Goal: Check status: Check status

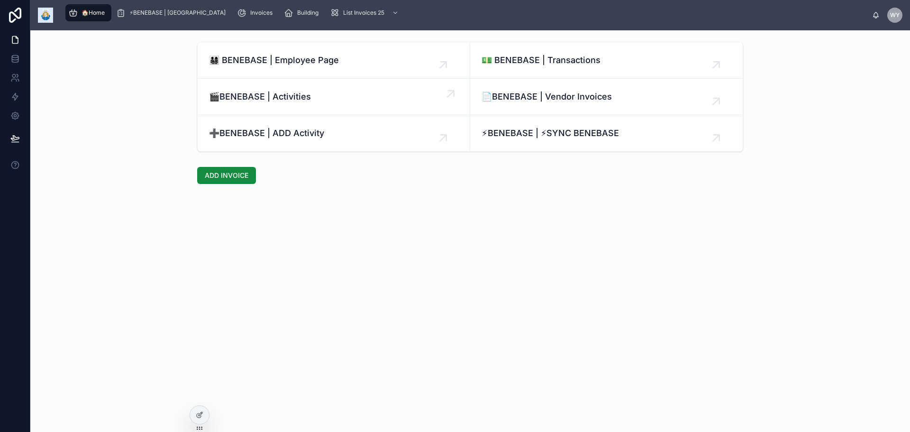
click at [259, 103] on span "🎬BENEBASE | Activities" at bounding box center [260, 96] width 102 height 13
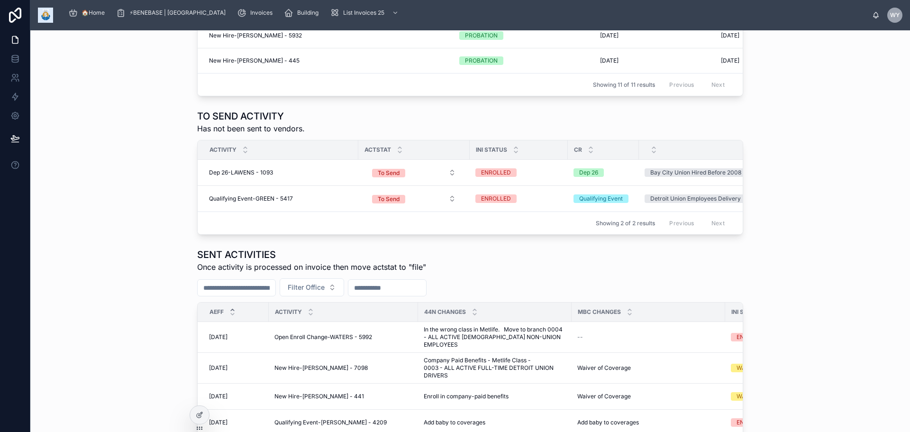
scroll to position [332, 0]
click at [209, 201] on span "Qualifying Event-GREEN - 5417" at bounding box center [251, 198] width 84 height 8
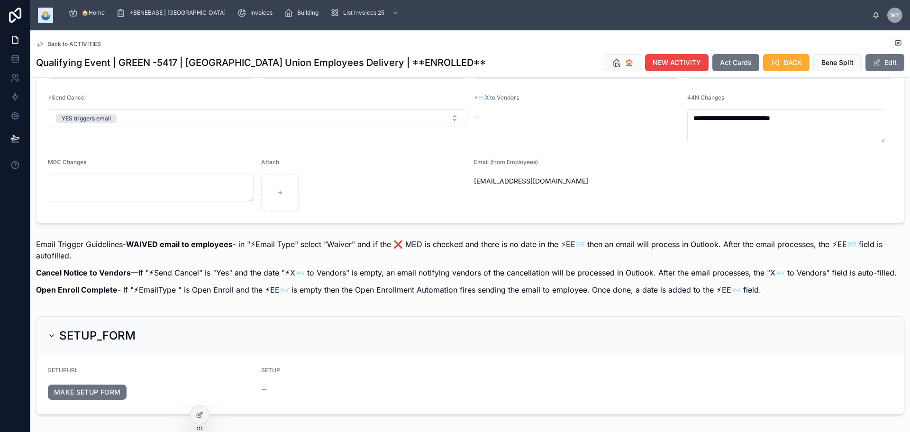
scroll to position [853, 0]
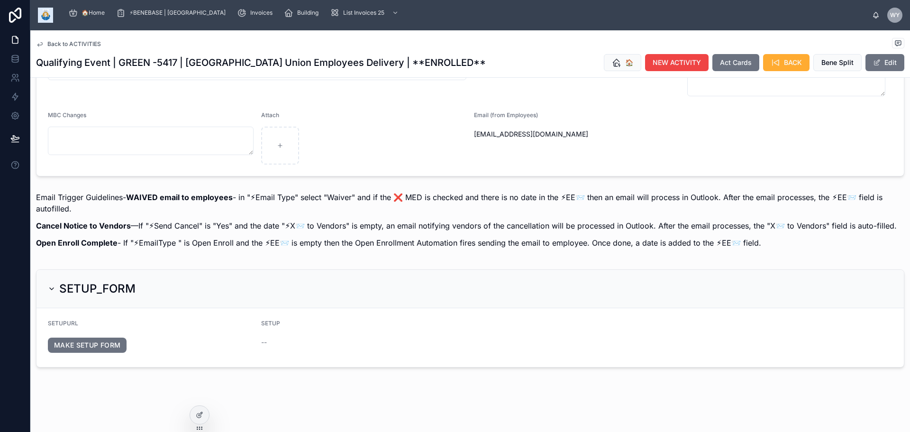
type input "********"
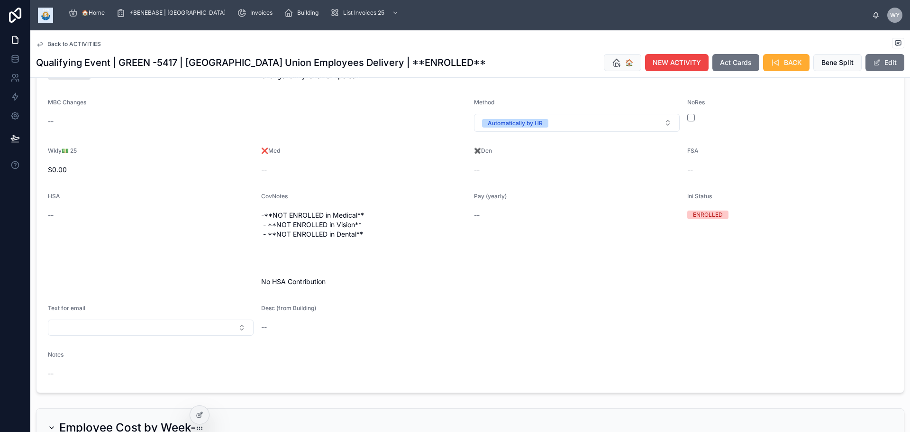
scroll to position [0, 0]
